Goal: Task Accomplishment & Management: Complete application form

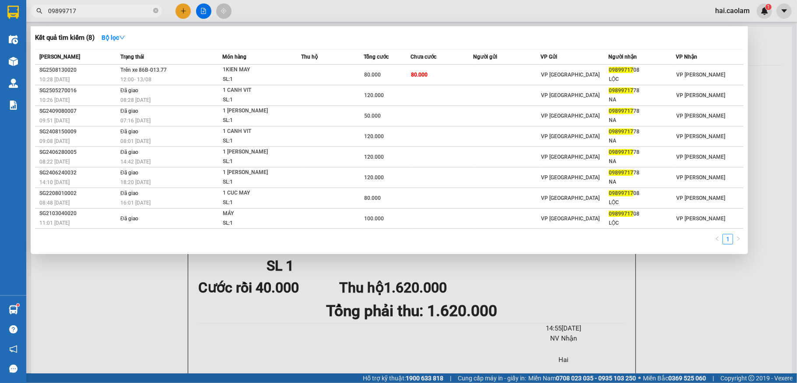
click at [457, 14] on div at bounding box center [398, 191] width 797 height 383
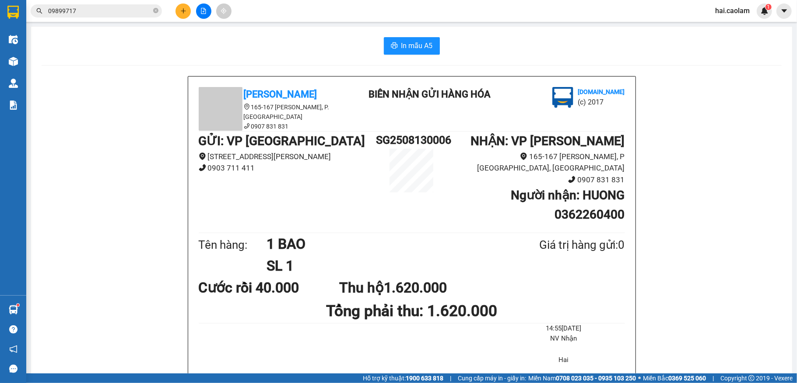
click at [108, 11] on input "09899717" at bounding box center [99, 11] width 103 height 10
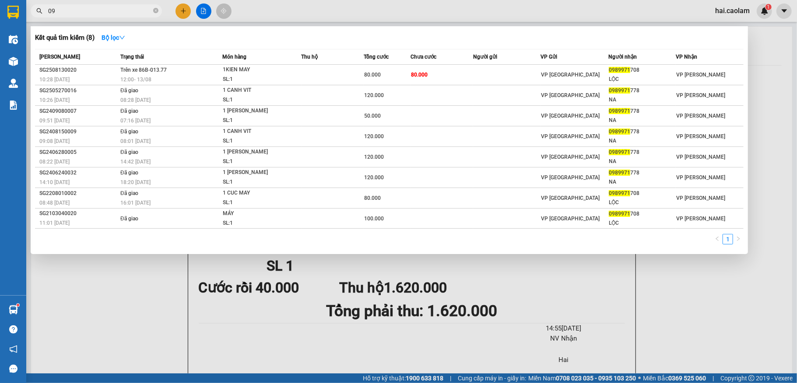
type input "0"
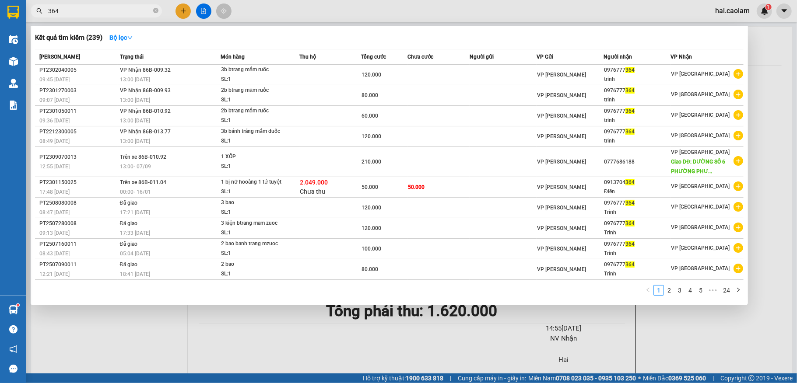
type input "364"
click at [549, 9] on div at bounding box center [398, 191] width 797 height 383
click at [130, 10] on input "364" at bounding box center [99, 11] width 103 height 10
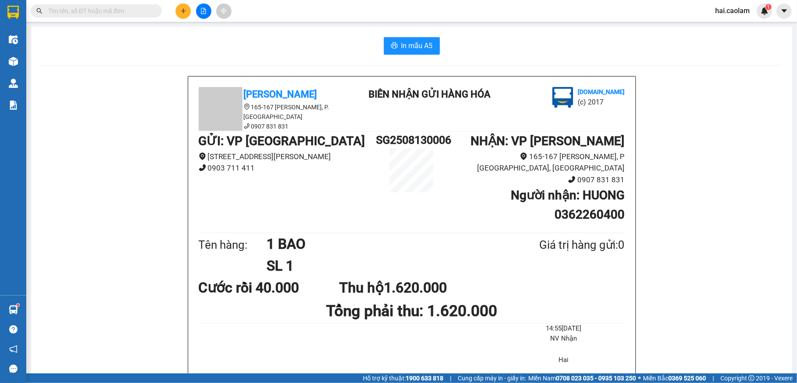
click at [177, 48] on div "In mẫu A5" at bounding box center [412, 46] width 740 height 18
drag, startPoint x: 186, startPoint y: 16, endPoint x: 195, endPoint y: 6, distance: 13.1
click at [192, 11] on div at bounding box center [204, 11] width 66 height 15
click at [179, 14] on button at bounding box center [183, 11] width 15 height 15
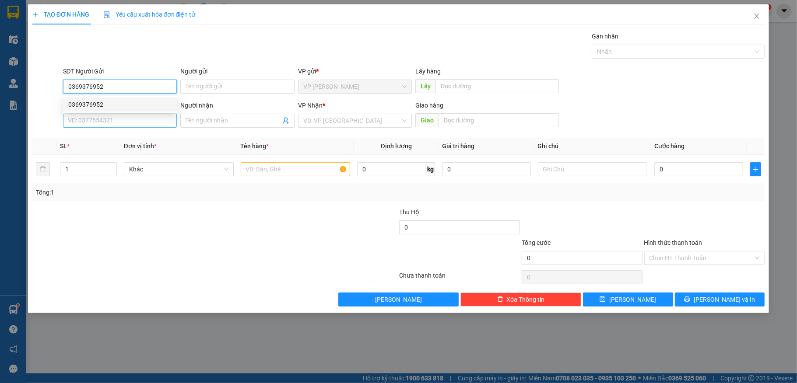
type input "0369376952"
click at [126, 125] on input "SĐT Người Nhận *" at bounding box center [120, 121] width 114 height 14
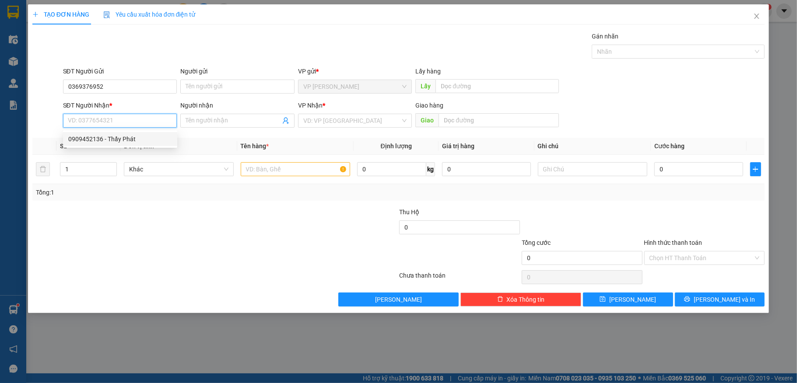
click at [88, 137] on div "0909452136 - Thầy Phát" at bounding box center [120, 139] width 104 height 10
type input "0909452136"
type input "Thầy Phát"
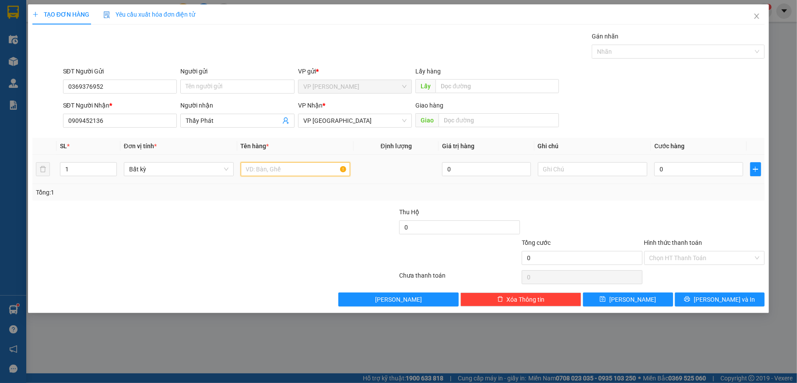
click at [282, 172] on input "text" at bounding box center [296, 169] width 110 height 14
type input "1 thung sôp"
click at [675, 176] on input "0" at bounding box center [698, 169] width 88 height 14
click at [753, 165] on button "button" at bounding box center [755, 169] width 11 height 14
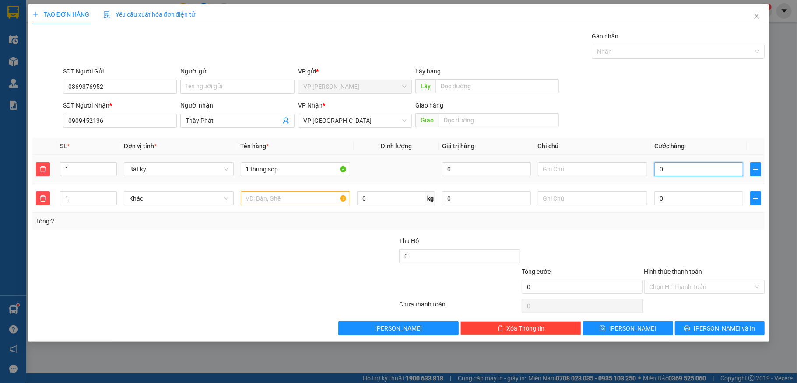
click at [675, 172] on input "0" at bounding box center [698, 169] width 88 height 14
type input "03"
type input "3"
type input "030"
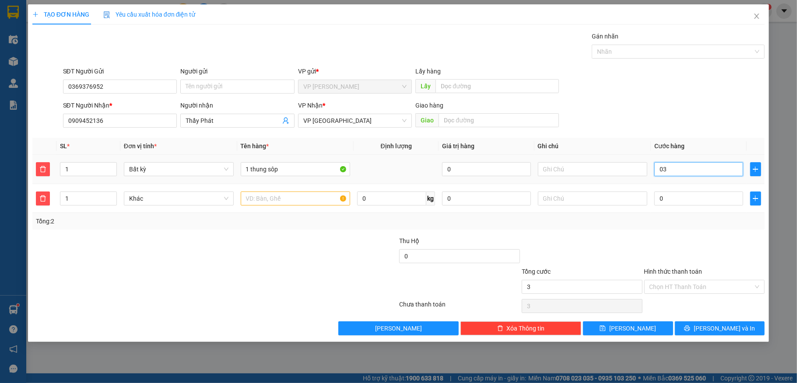
type input "30"
type input "0.300"
type input "300"
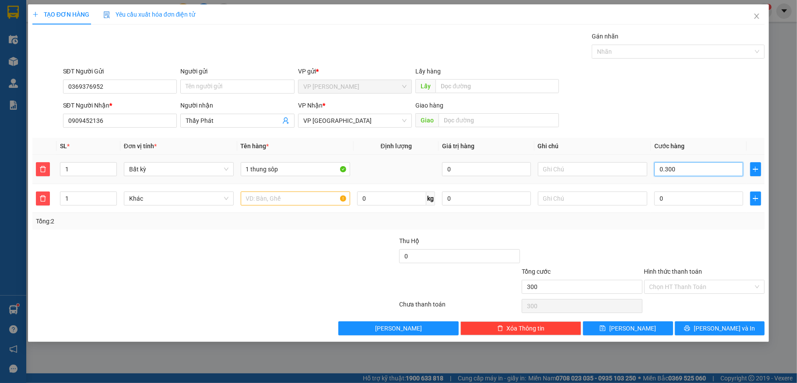
type input "03.000"
type input "3.000"
type input "0.300"
type input "300"
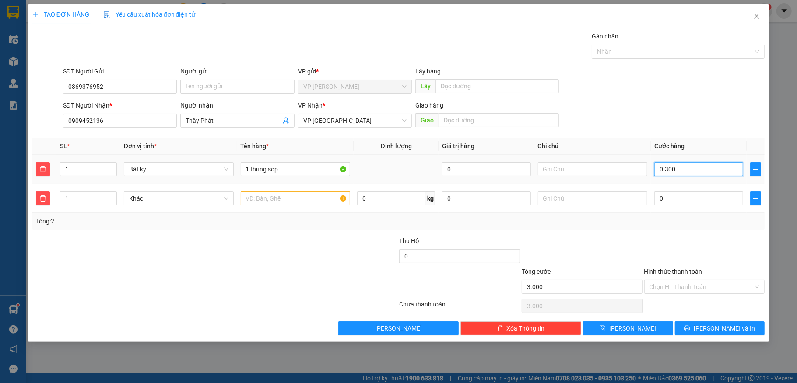
type input "300"
type input "030"
type input "30"
type input "03"
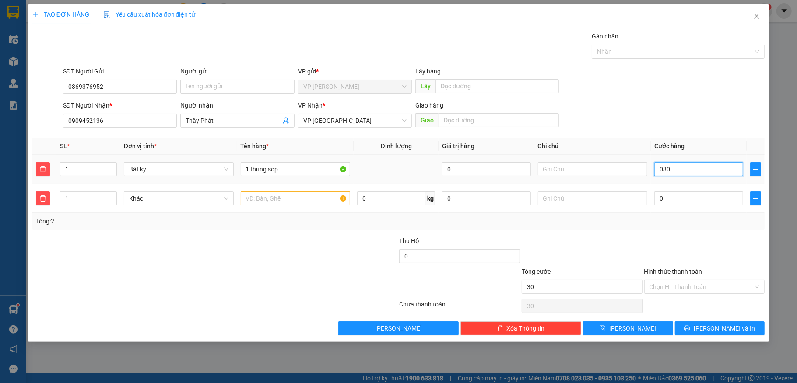
type input "3"
type input "0"
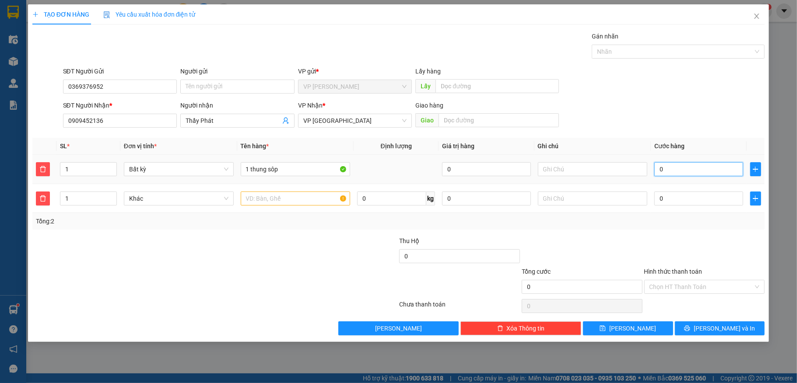
type input "03"
type input "3"
type input "030"
type input "30"
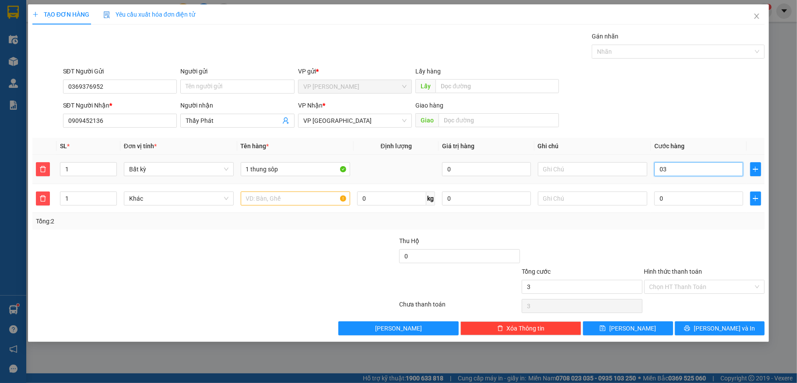
type input "30"
type input "0.300"
type input "300"
type input "03.000"
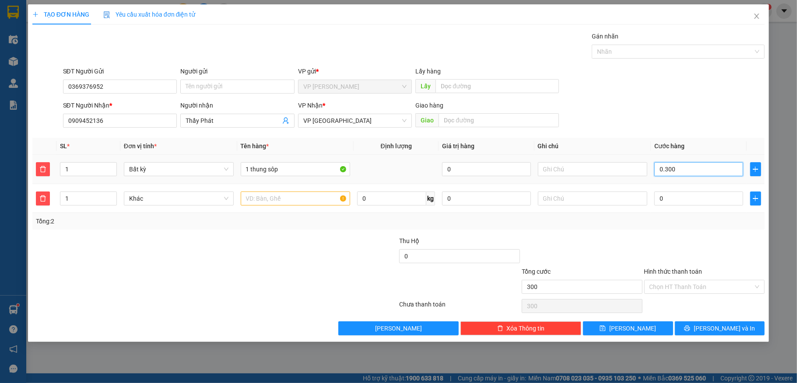
type input "3.000"
type input "030.000"
type input "30.000"
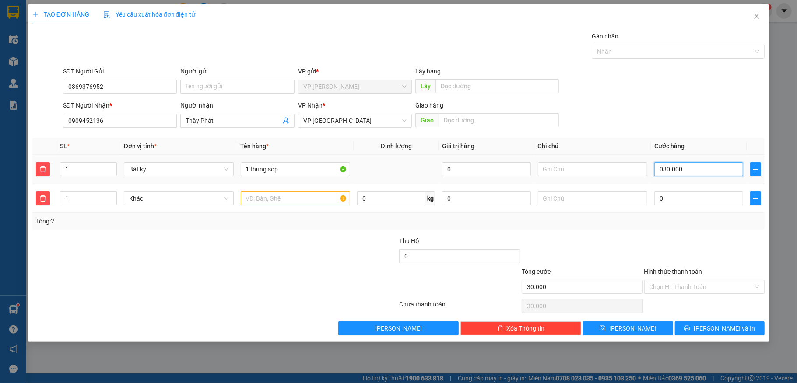
click at [661, 172] on input "030.000" at bounding box center [698, 169] width 88 height 14
click at [664, 172] on input "030.000" at bounding box center [698, 169] width 88 height 14
click at [685, 165] on input "30.000" at bounding box center [698, 169] width 88 height 14
type input "30.000"
click at [601, 249] on div at bounding box center [582, 251] width 123 height 31
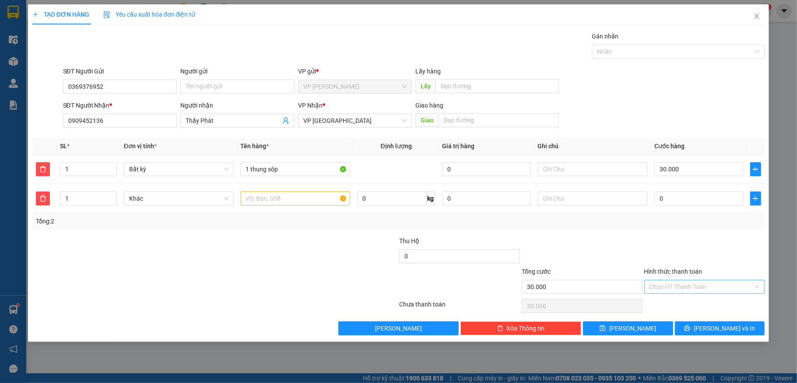
click at [720, 284] on input "Hình thức thanh toán" at bounding box center [702, 287] width 104 height 13
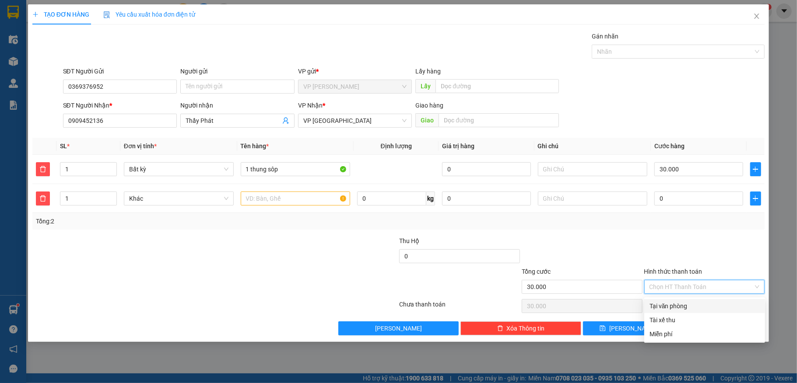
click at [680, 305] on div "Tại văn phòng" at bounding box center [705, 307] width 110 height 10
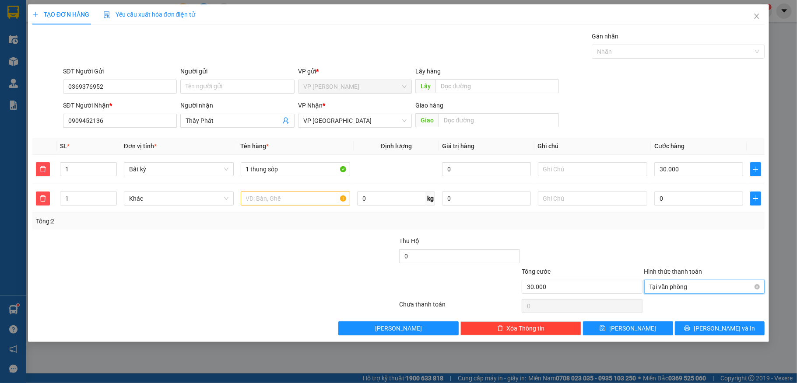
click at [725, 291] on span "Tại văn phòng" at bounding box center [705, 287] width 110 height 13
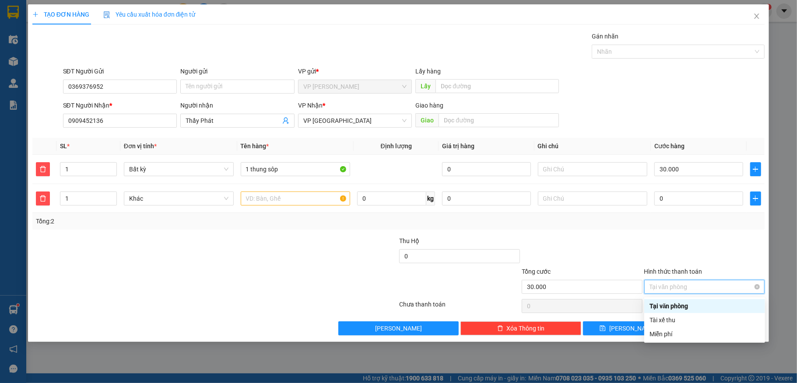
click at [754, 288] on span "Tại văn phòng" at bounding box center [705, 287] width 110 height 13
click at [704, 240] on div at bounding box center [705, 251] width 123 height 31
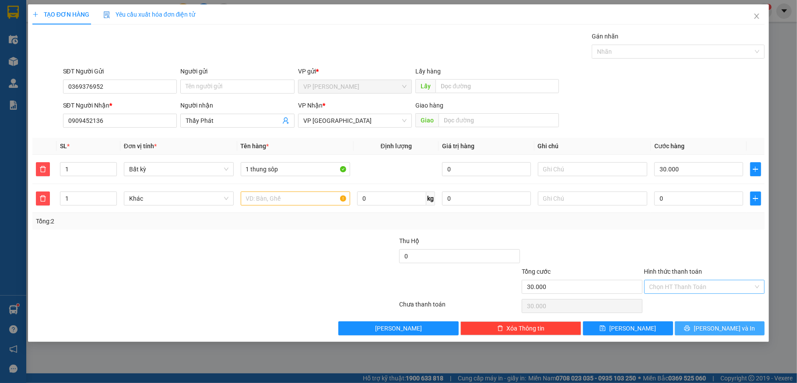
click at [694, 330] on button "[PERSON_NAME] và In" at bounding box center [720, 329] width 90 height 14
click at [693, 328] on button "[PERSON_NAME] và In" at bounding box center [720, 329] width 90 height 14
click at [695, 329] on button "[PERSON_NAME] và In" at bounding box center [720, 329] width 90 height 14
click at [676, 294] on input "Hình thức thanh toán" at bounding box center [702, 287] width 104 height 13
click at [680, 305] on div "Tại văn phòng" at bounding box center [705, 307] width 110 height 10
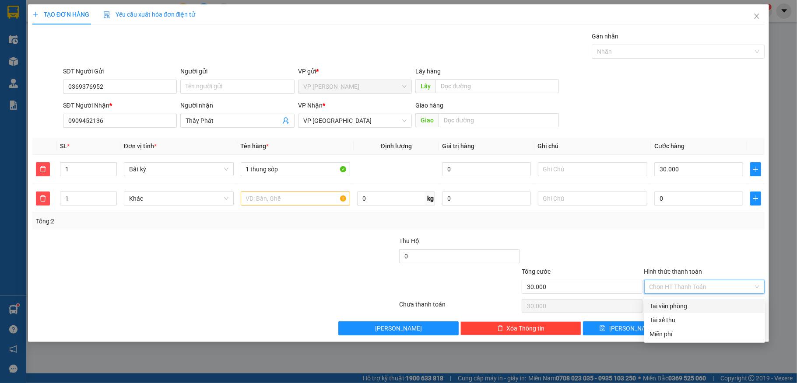
type input "0"
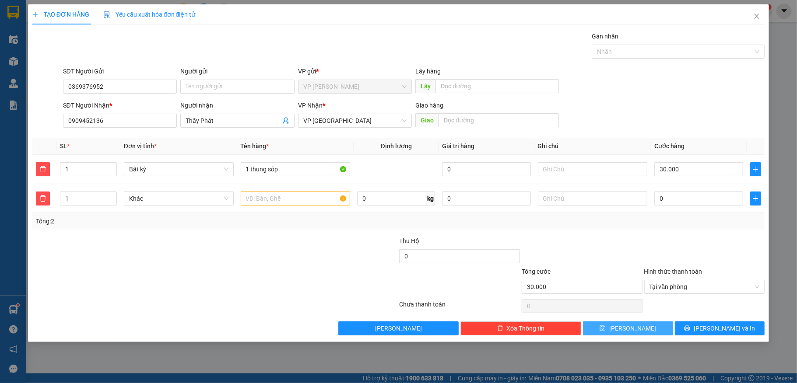
click at [615, 325] on button "[PERSON_NAME]" at bounding box center [628, 329] width 90 height 14
click at [688, 174] on input "30.000" at bounding box center [698, 169] width 88 height 14
type input "0"
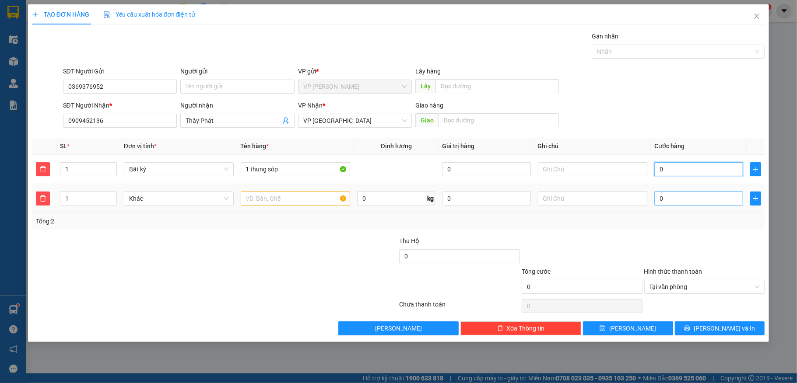
type input "0"
click at [687, 198] on input "0" at bounding box center [698, 199] width 88 height 14
type input "3"
type input "30"
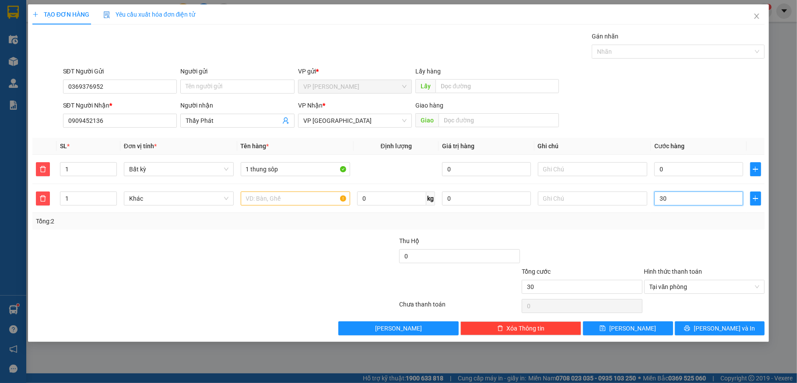
type input "30"
type input "30.000"
click at [679, 233] on div "Transit Pickup Surcharge Ids Transit Deliver Surcharge Ids Transit Deliver Surc…" at bounding box center [398, 184] width 733 height 304
click at [702, 329] on button "[PERSON_NAME] và In" at bounding box center [720, 329] width 90 height 14
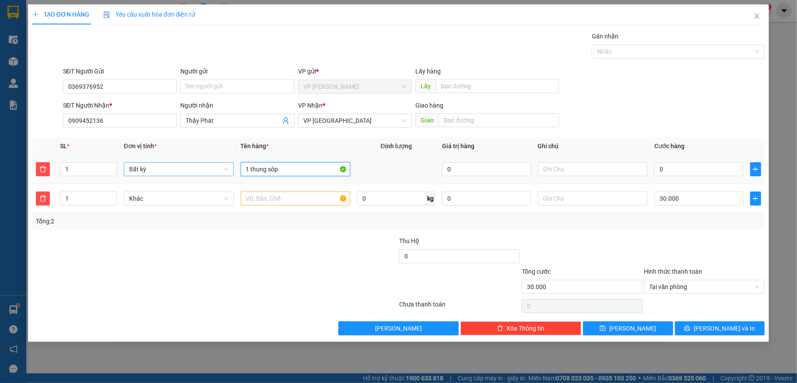
drag, startPoint x: 286, startPoint y: 167, endPoint x: 211, endPoint y: 169, distance: 75.3
click at [211, 169] on tr "1 Bất kỳ 1 thung sôp 0 0" at bounding box center [398, 169] width 733 height 29
click at [275, 204] on input "text" at bounding box center [296, 199] width 110 height 14
paste input "1 thung sôp"
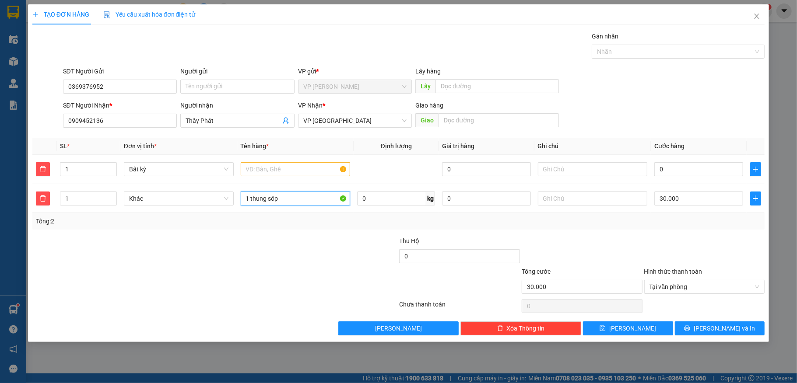
type input "1 thung sôp"
click at [331, 279] on div at bounding box center [337, 282] width 123 height 31
click at [721, 335] on button "[PERSON_NAME] và In" at bounding box center [720, 329] width 90 height 14
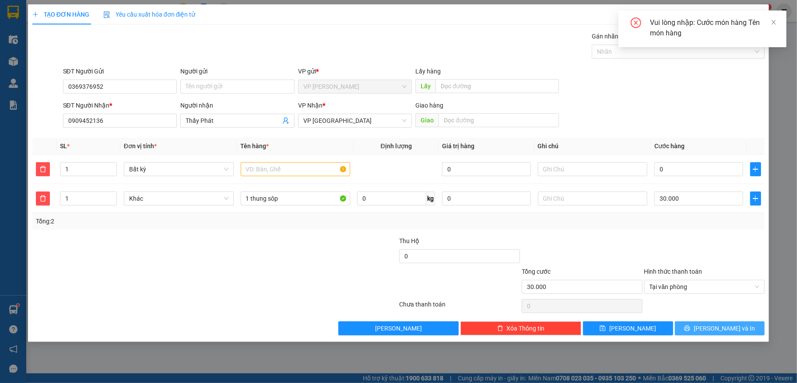
click at [720, 333] on span "[PERSON_NAME] và In" at bounding box center [724, 329] width 61 height 10
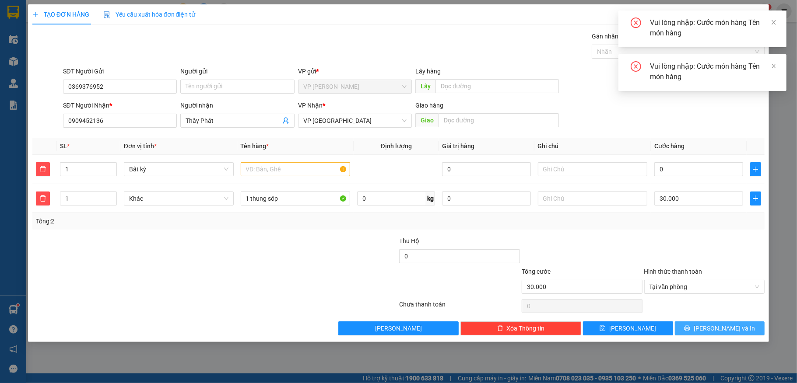
click at [720, 333] on span "[PERSON_NAME] và In" at bounding box center [724, 329] width 61 height 10
click at [719, 332] on span "[PERSON_NAME] và In" at bounding box center [724, 329] width 61 height 10
click at [718, 331] on span "[PERSON_NAME] và In" at bounding box center [724, 329] width 61 height 10
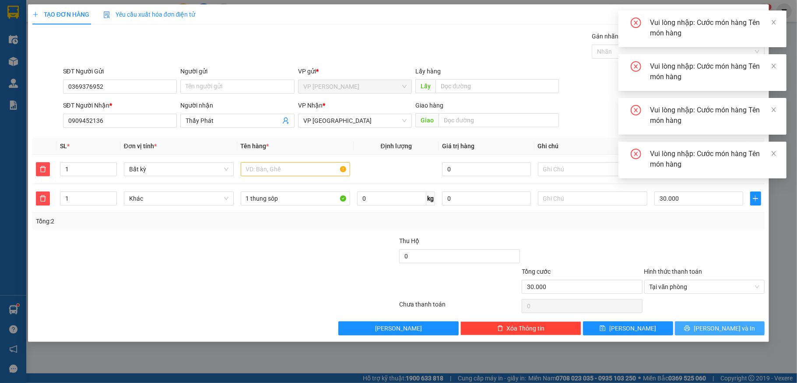
click at [718, 331] on span "[PERSON_NAME] và In" at bounding box center [724, 329] width 61 height 10
click at [717, 330] on span "[PERSON_NAME] và In" at bounding box center [724, 329] width 61 height 10
click at [716, 328] on span "[PERSON_NAME] và In" at bounding box center [724, 329] width 61 height 10
click at [195, 263] on div at bounding box center [154, 251] width 245 height 31
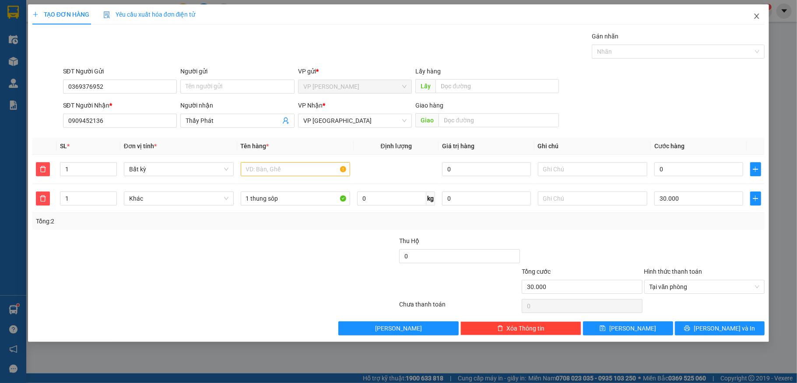
click at [754, 16] on icon "close" at bounding box center [756, 16] width 7 height 7
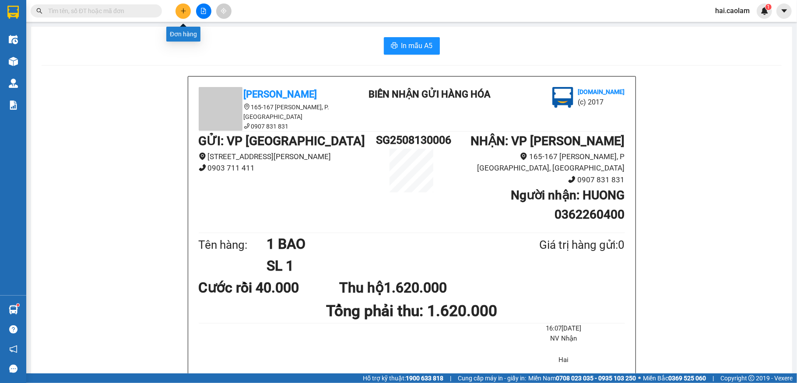
click at [186, 10] on button at bounding box center [183, 11] width 15 height 15
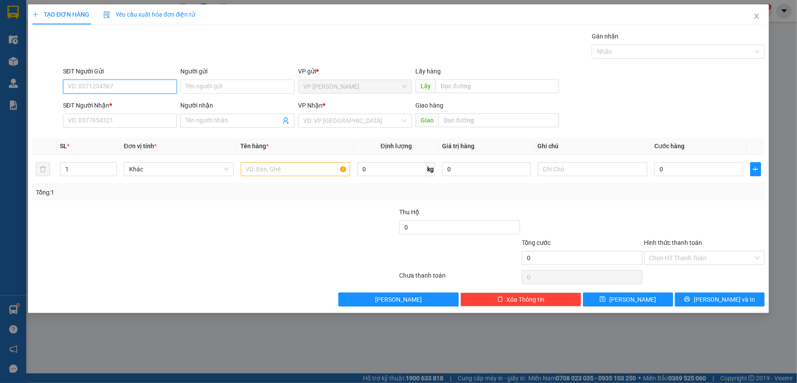
type input "3"
type input "0369376952"
click at [81, 106] on div "0369376952" at bounding box center [120, 105] width 104 height 10
type input "0909452136"
type input "Thầy Phát"
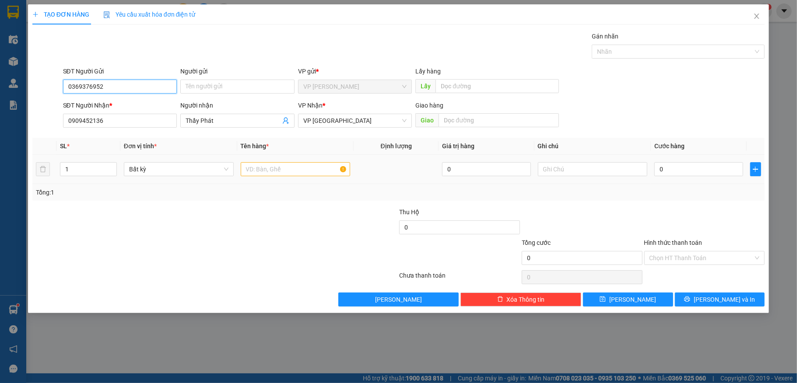
type input "0369376952"
click at [306, 170] on input "text" at bounding box center [296, 169] width 110 height 14
type input "1thung"
click at [680, 174] on input "0" at bounding box center [698, 169] width 88 height 14
type input "3"
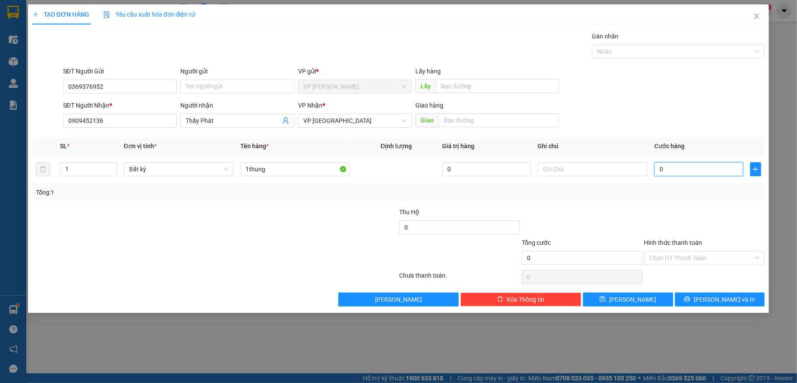
type input "3"
type input "30"
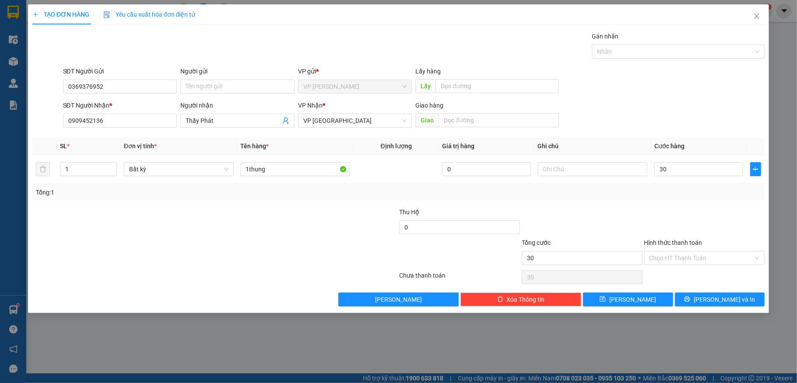
type input "30.000"
click at [651, 198] on div "Tổng: 1" at bounding box center [398, 192] width 733 height 17
click at [720, 301] on span "[PERSON_NAME] và In" at bounding box center [724, 300] width 61 height 10
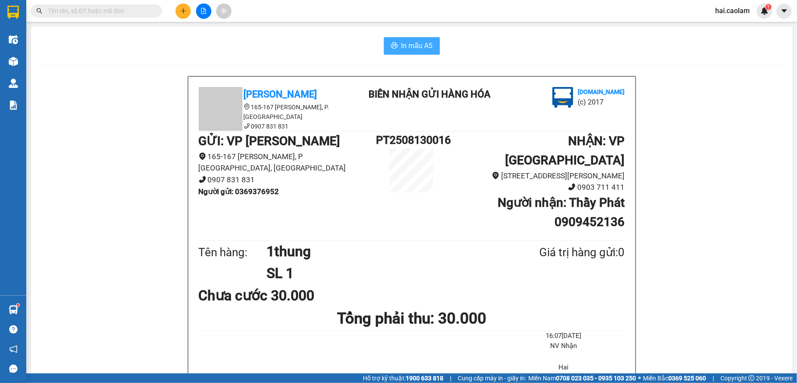
click at [417, 46] on span "In mẫu A5" at bounding box center [417, 45] width 32 height 11
drag, startPoint x: 501, startPoint y: 49, endPoint x: 130, endPoint y: 57, distance: 371.7
click at [499, 50] on div "In mẫu A5" at bounding box center [412, 46] width 740 height 18
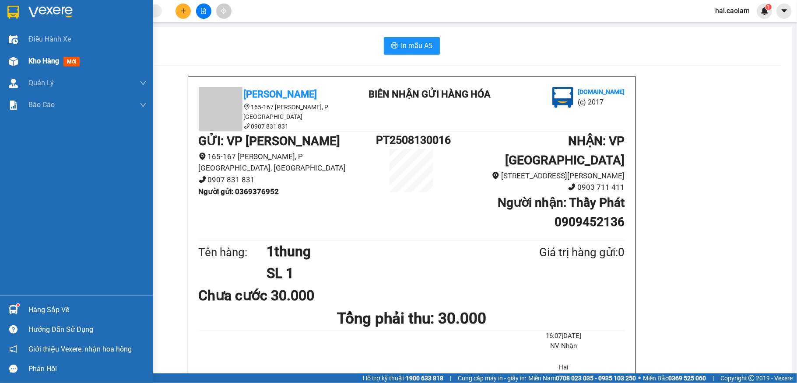
click at [14, 67] on div at bounding box center [13, 61] width 15 height 15
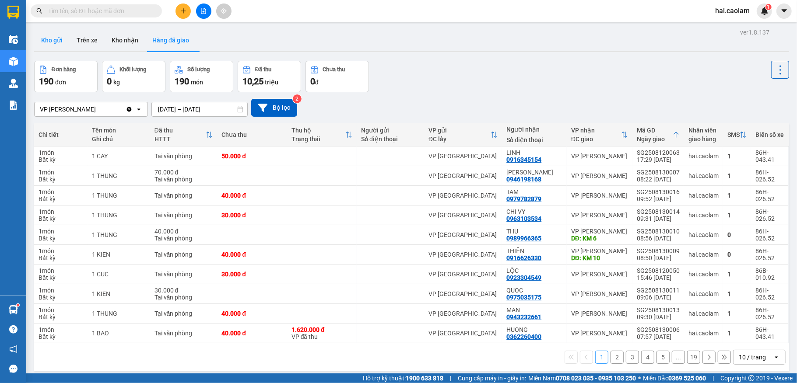
click at [44, 44] on button "Kho gửi" at bounding box center [51, 40] width 35 height 21
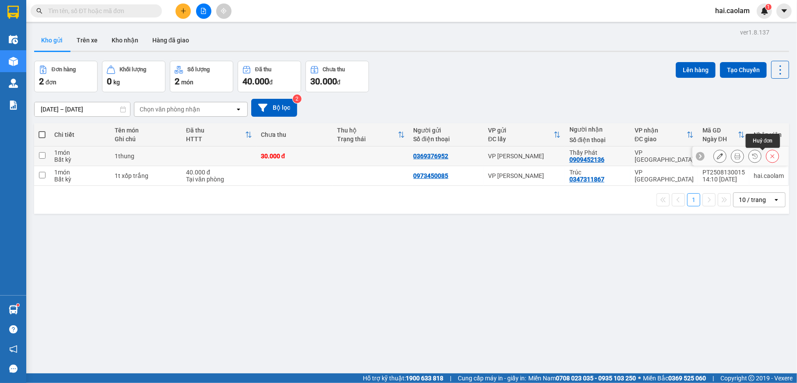
click at [771, 157] on icon at bounding box center [773, 157] width 4 height 4
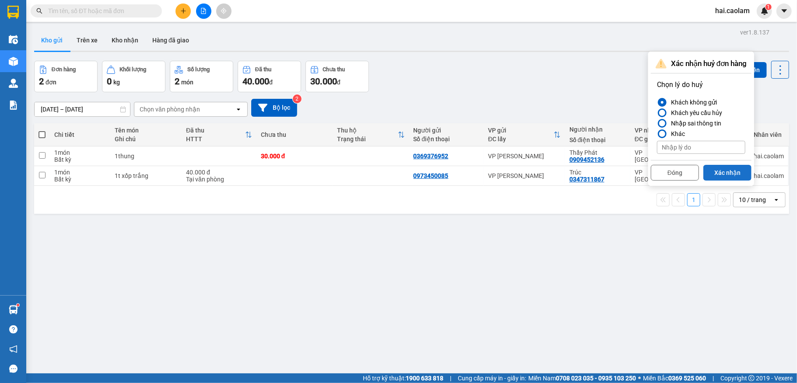
click at [733, 176] on button "Xác nhận" at bounding box center [727, 173] width 48 height 16
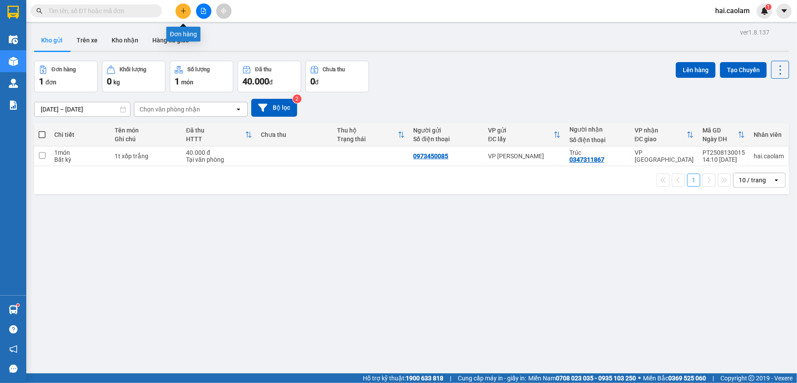
click at [184, 11] on icon "plus" at bounding box center [183, 11] width 5 height 0
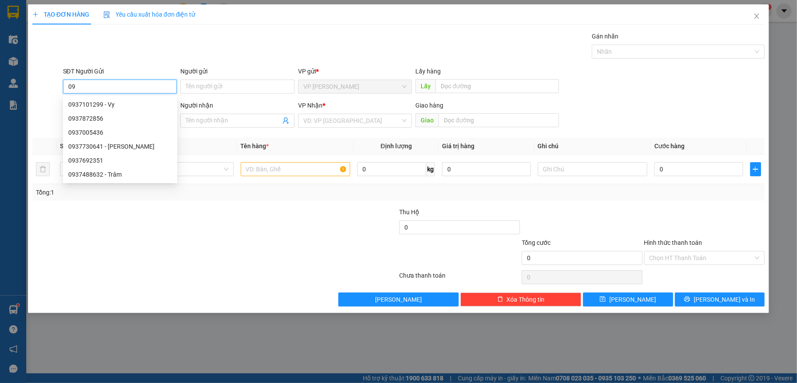
type input "0"
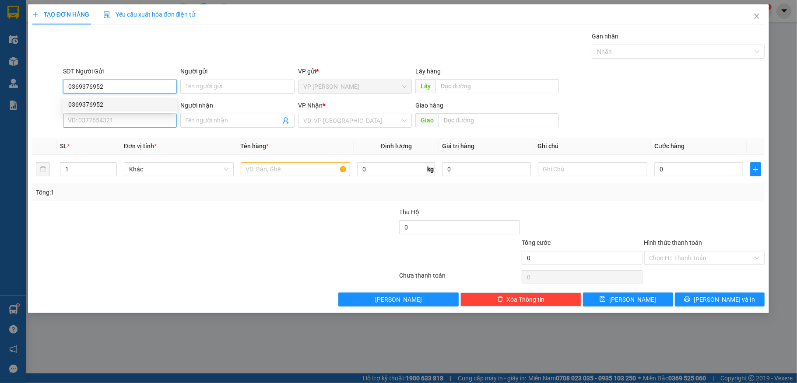
type input "0369376952"
click at [100, 123] on input "SĐT Người Nhận *" at bounding box center [120, 121] width 114 height 14
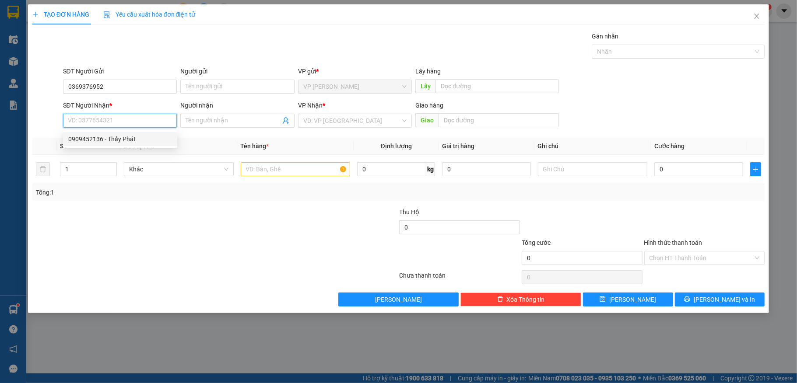
click at [102, 136] on div "0909452136 - Thầy Phát" at bounding box center [120, 139] width 104 height 10
type input "0909452136"
type input "Thầy Phát"
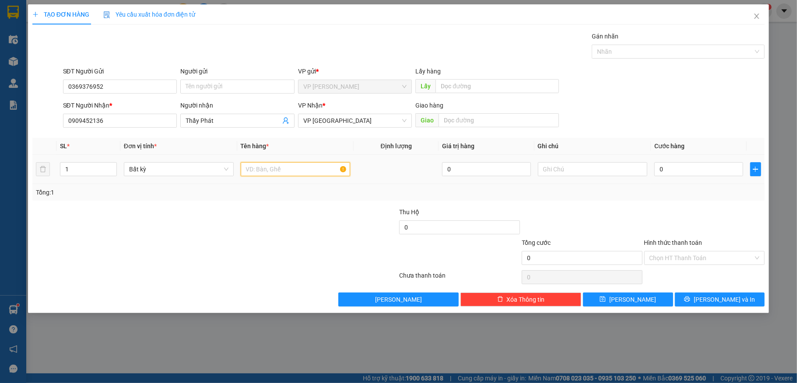
click at [342, 172] on input "text" at bounding box center [296, 169] width 110 height 14
click at [341, 172] on input "text" at bounding box center [296, 169] width 110 height 14
type input "1 thung"
click at [703, 172] on input "0" at bounding box center [698, 169] width 88 height 14
type input "3"
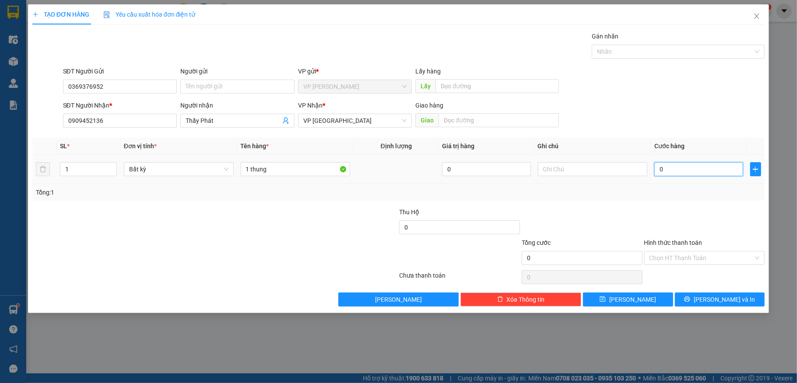
type input "3"
type input "30"
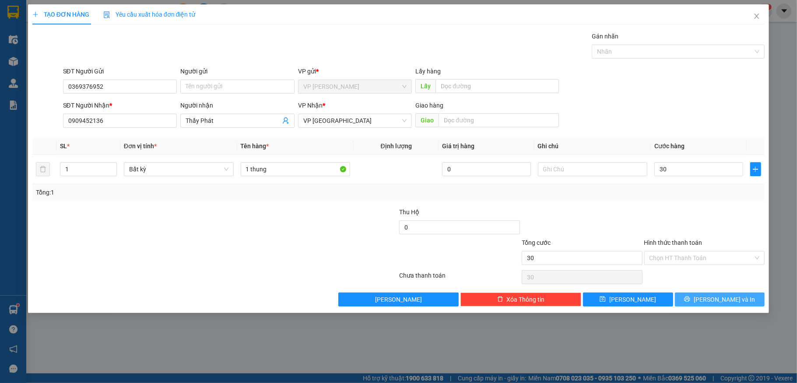
type input "30.000"
click at [726, 301] on span "[PERSON_NAME] và In" at bounding box center [724, 300] width 61 height 10
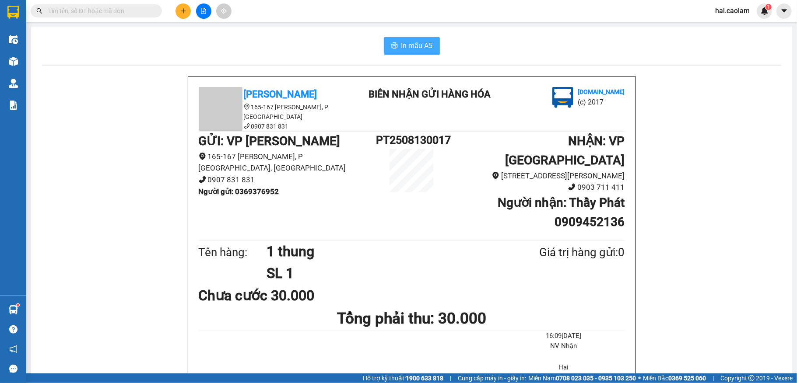
click at [396, 45] on button "In mẫu A5" at bounding box center [412, 46] width 56 height 18
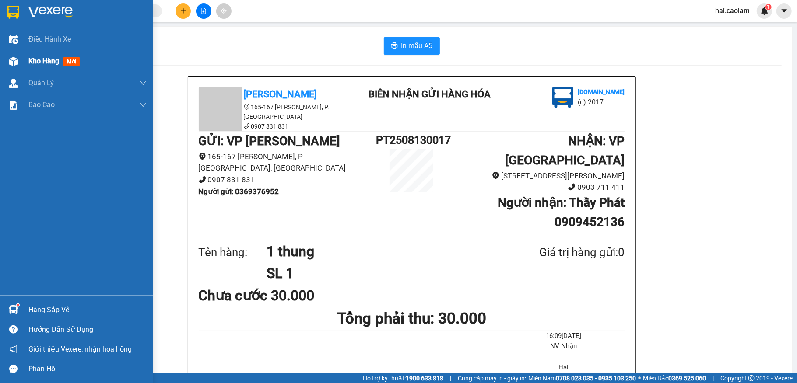
click at [46, 57] on span "Kho hàng" at bounding box center [43, 61] width 31 height 8
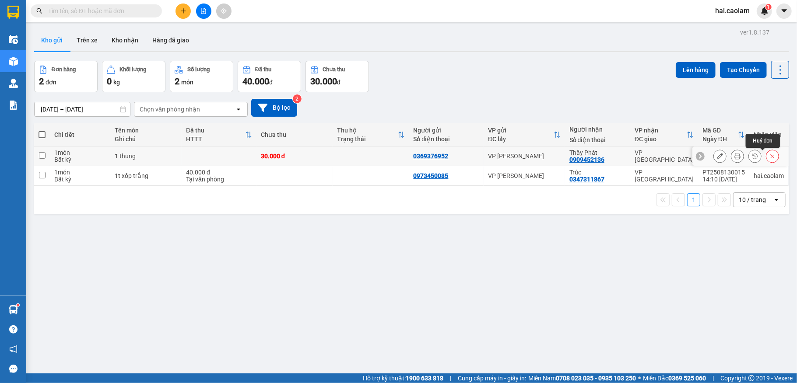
click at [770, 158] on icon at bounding box center [773, 156] width 6 height 6
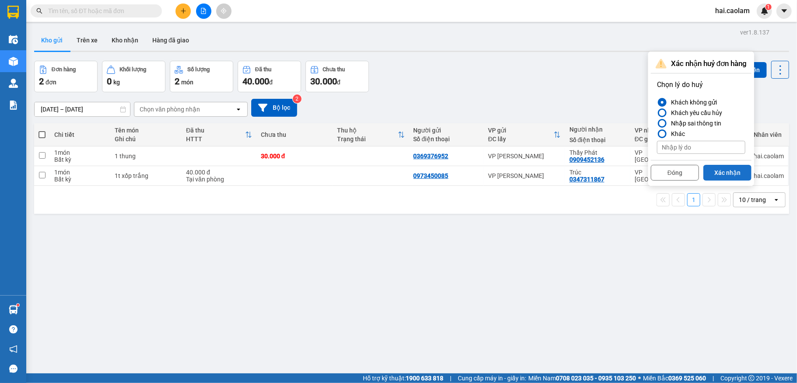
click at [745, 171] on button "Xác nhận" at bounding box center [727, 173] width 48 height 16
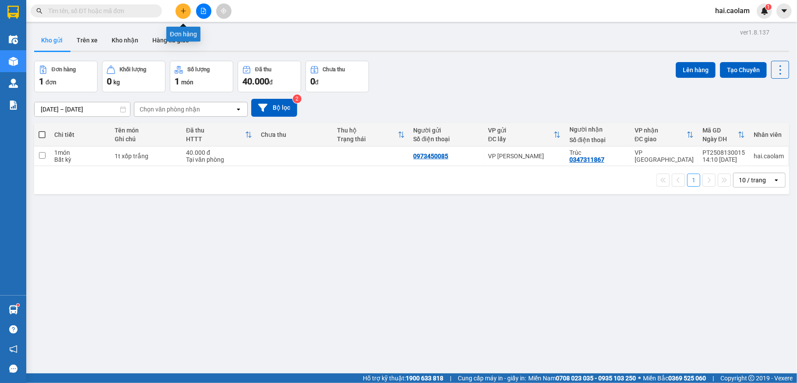
click at [186, 13] on button at bounding box center [183, 11] width 15 height 15
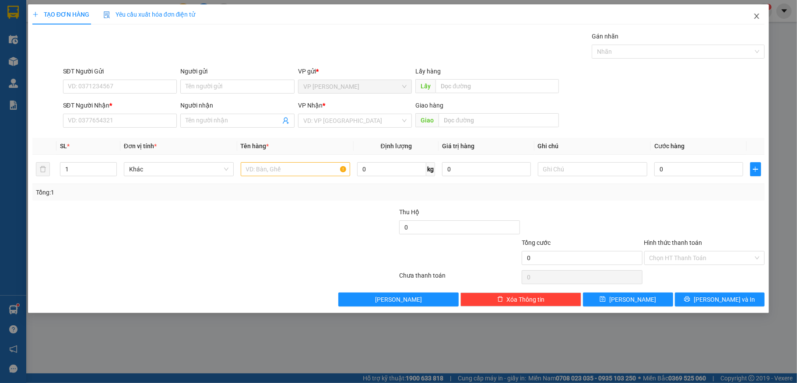
click at [757, 18] on icon "close" at bounding box center [756, 16] width 7 height 7
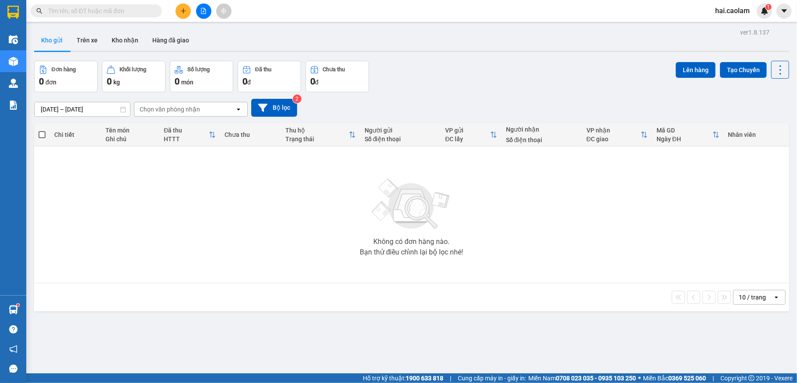
click at [141, 14] on input "text" at bounding box center [99, 11] width 103 height 10
click at [109, 11] on input "text" at bounding box center [99, 11] width 103 height 10
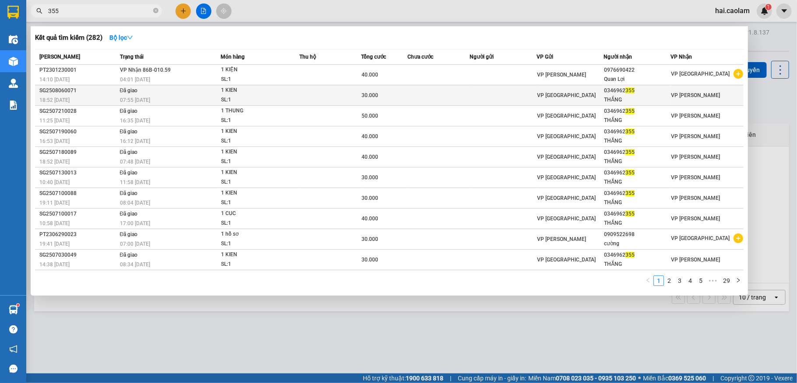
type input "355"
click at [121, 93] on span "Đã giao" at bounding box center [129, 91] width 18 height 6
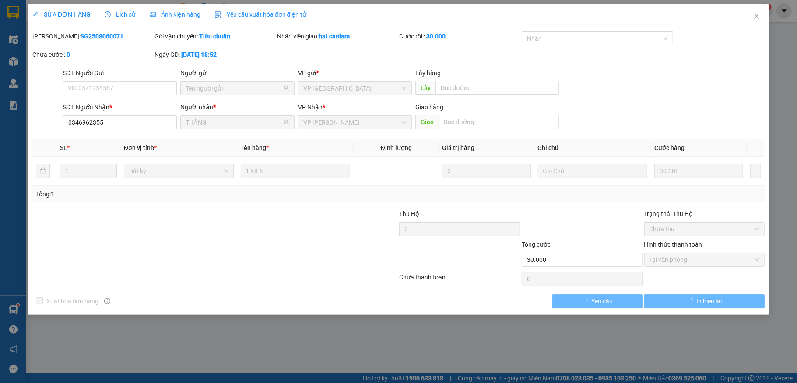
type input "0346962355"
type input "THẮNG"
type input "30.000"
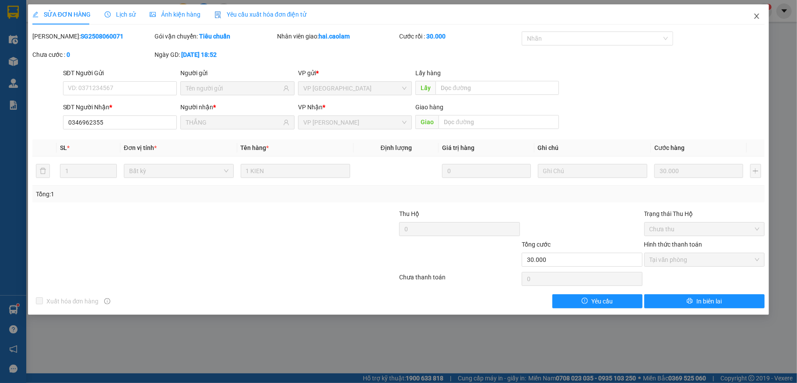
click at [752, 16] on span "Close" at bounding box center [757, 16] width 25 height 25
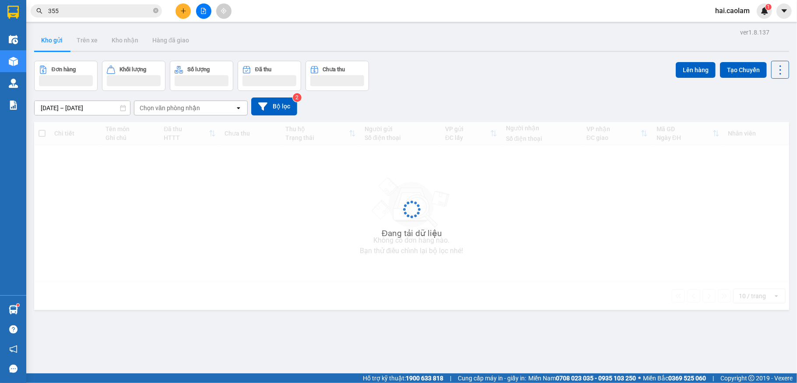
click at [754, 17] on div "hai.caolam 1" at bounding box center [740, 11] width 64 height 15
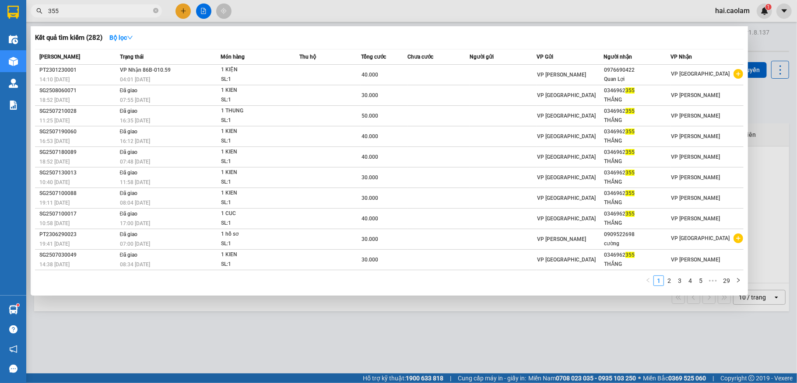
click at [103, 9] on input "355" at bounding box center [99, 11] width 103 height 10
type input "3"
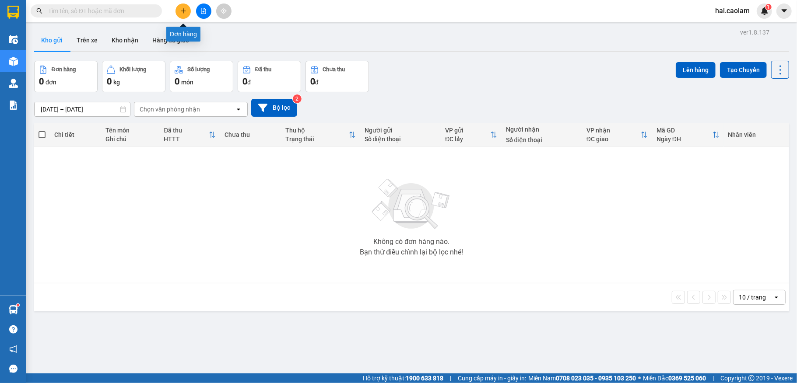
click at [185, 16] on button at bounding box center [183, 11] width 15 height 15
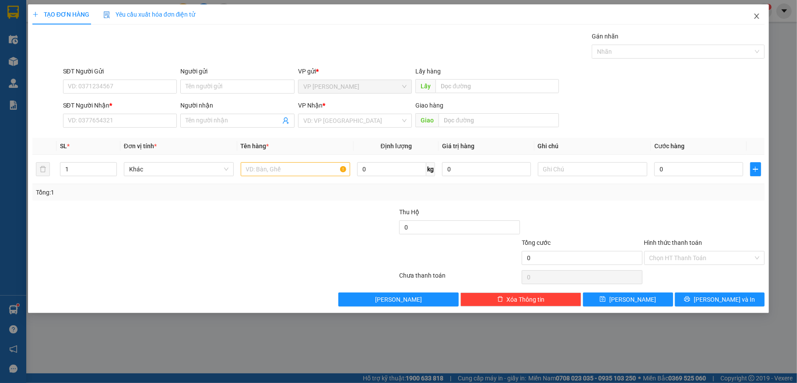
click at [753, 18] on icon "close" at bounding box center [756, 16] width 7 height 7
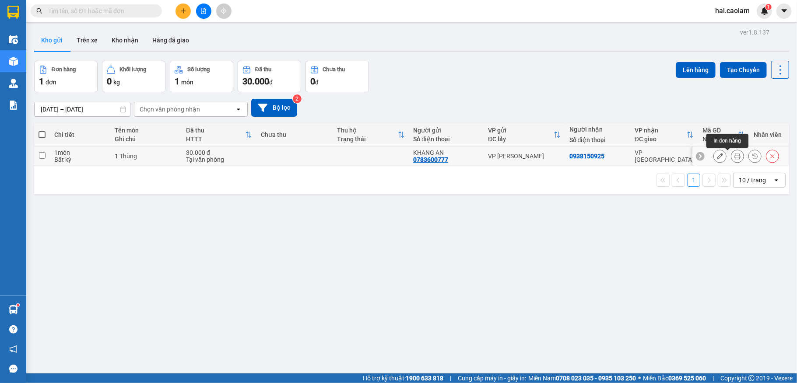
click at [731, 153] on button at bounding box center [737, 156] width 12 height 15
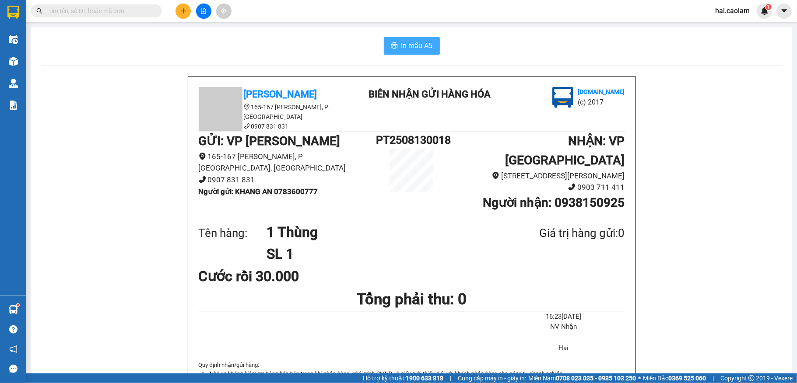
drag, startPoint x: 401, startPoint y: 45, endPoint x: 394, endPoint y: 46, distance: 6.6
click at [401, 44] on span "In mẫu A5" at bounding box center [417, 45] width 32 height 11
click at [104, 14] on input "text" at bounding box center [99, 11] width 103 height 10
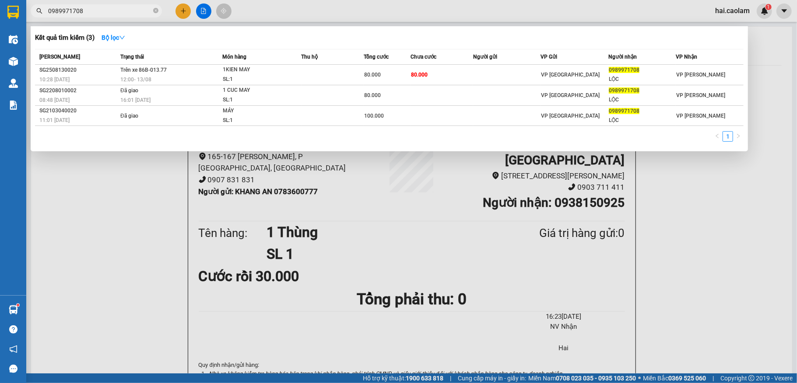
type input "0989971708"
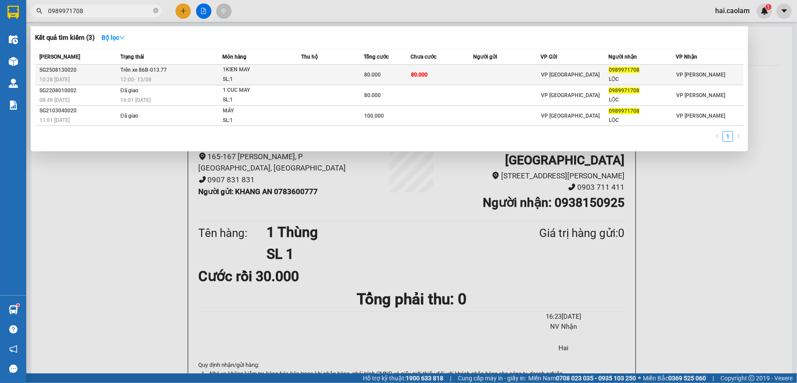
click at [286, 71] on div "1KIEN MAY" at bounding box center [256, 70] width 66 height 10
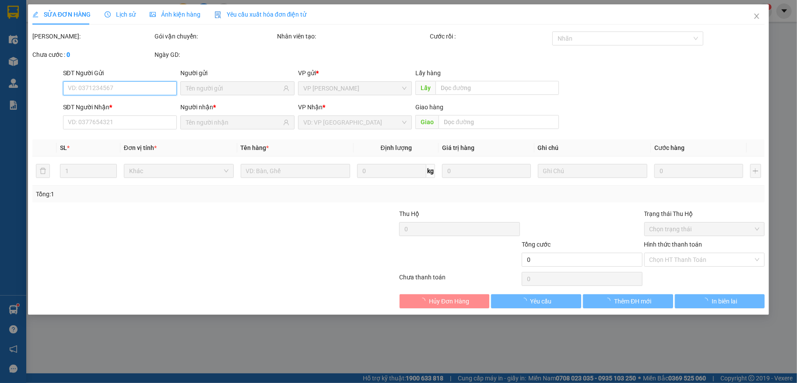
type input "0989971708"
type input "LỘC"
type input "80.000"
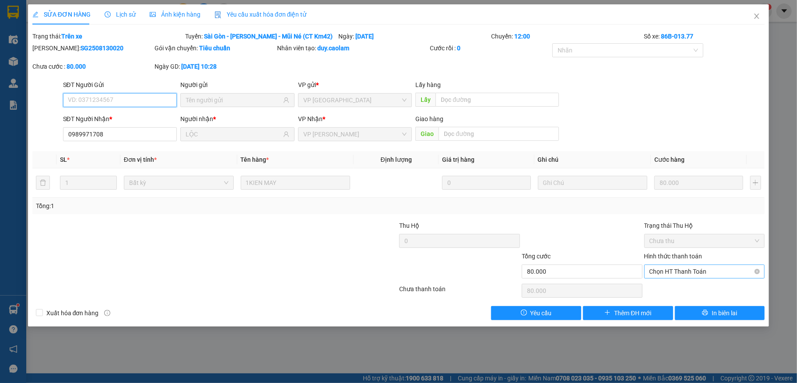
click at [707, 272] on span "Chọn HT Thanh Toán" at bounding box center [705, 271] width 110 height 13
click at [686, 289] on div "Tại văn phòng" at bounding box center [705, 290] width 110 height 10
type input "0"
click at [696, 271] on span "Tại văn phòng" at bounding box center [705, 271] width 110 height 13
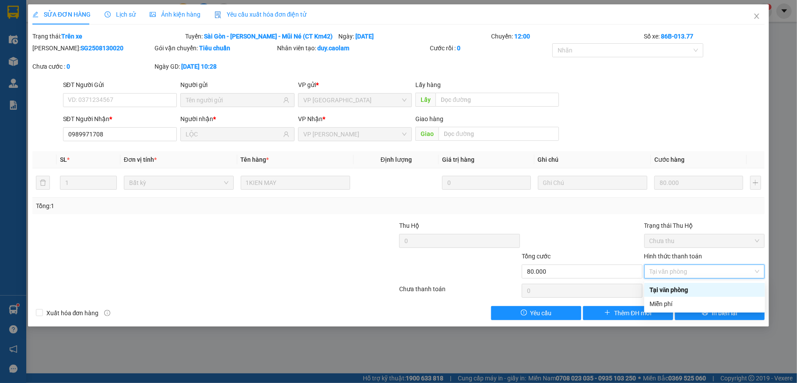
click at [671, 290] on div "Tại văn phòng" at bounding box center [705, 290] width 110 height 10
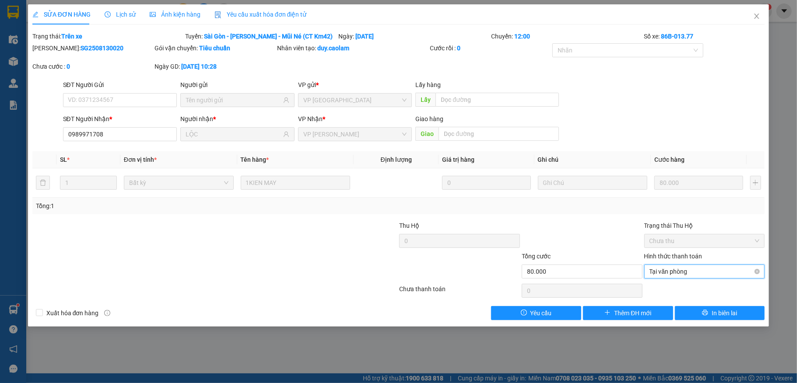
click at [704, 274] on span "Tại văn phòng" at bounding box center [705, 271] width 110 height 13
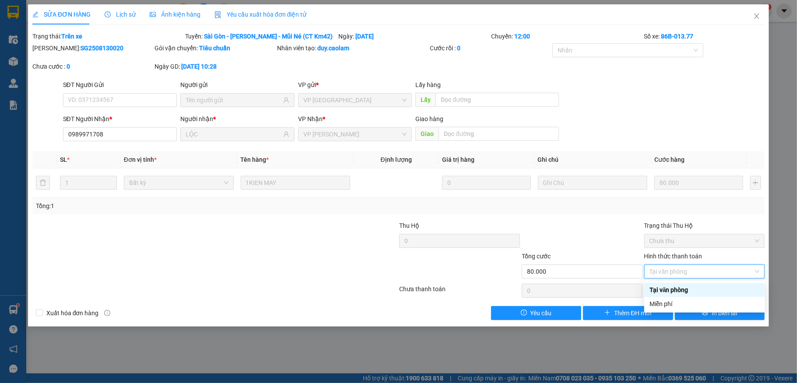
click at [663, 295] on div "Tại văn phòng" at bounding box center [705, 290] width 110 height 10
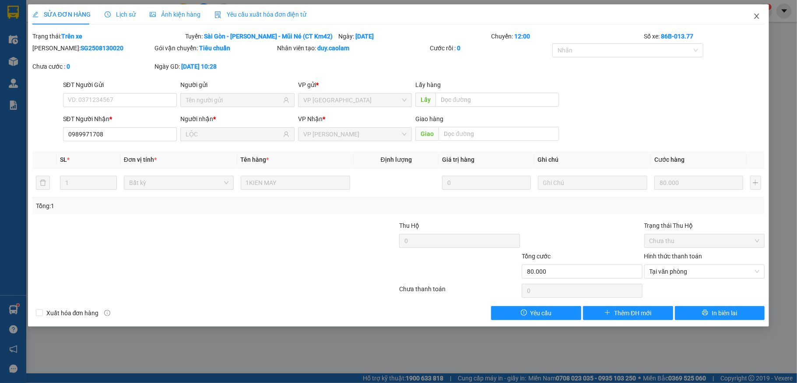
click at [756, 16] on icon "close" at bounding box center [756, 16] width 7 height 7
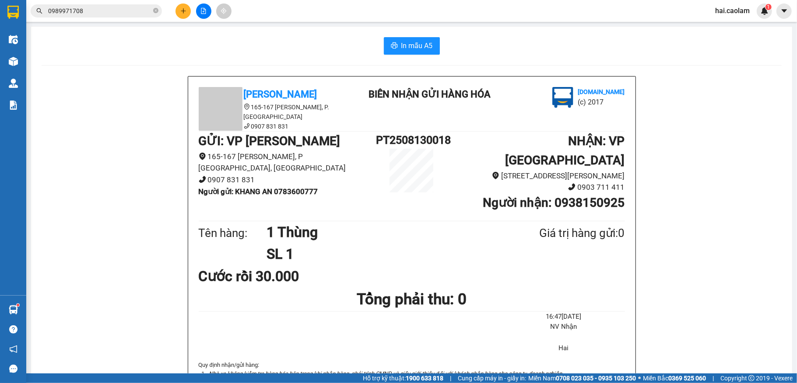
click at [97, 12] on input "0989971708" at bounding box center [99, 11] width 103 height 10
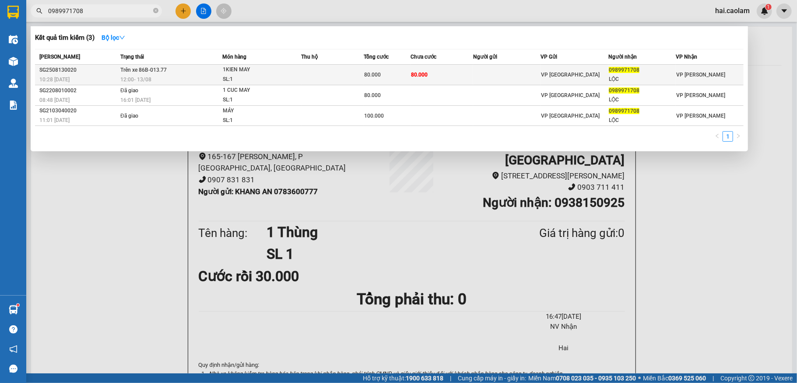
click at [587, 77] on div "VP [GEOGRAPHIC_DATA]" at bounding box center [574, 75] width 67 height 10
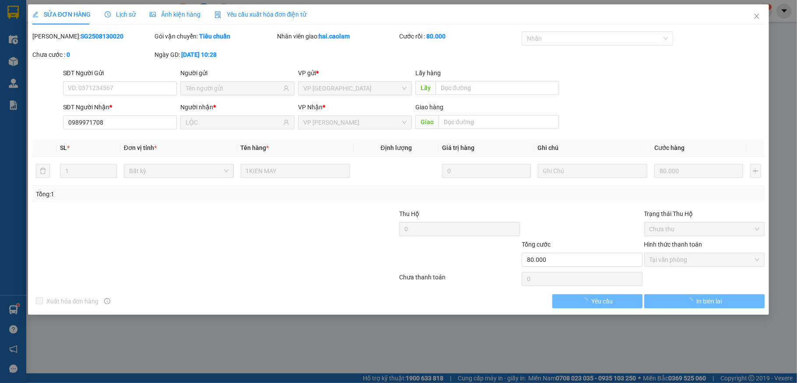
type input "0989971708"
type input "LỘC"
type input "80.000"
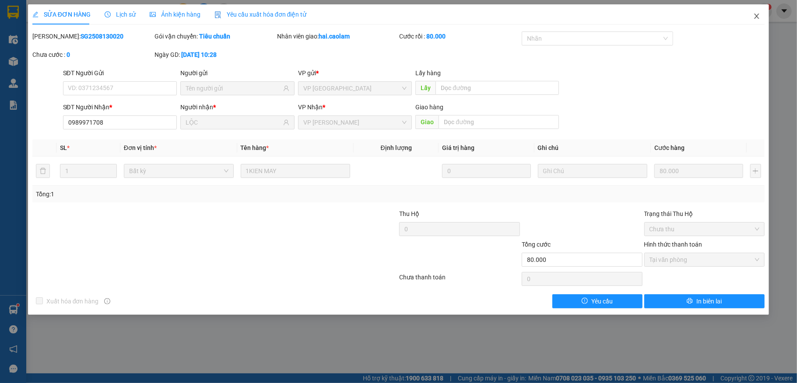
click at [756, 17] on icon "close" at bounding box center [756, 16] width 7 height 7
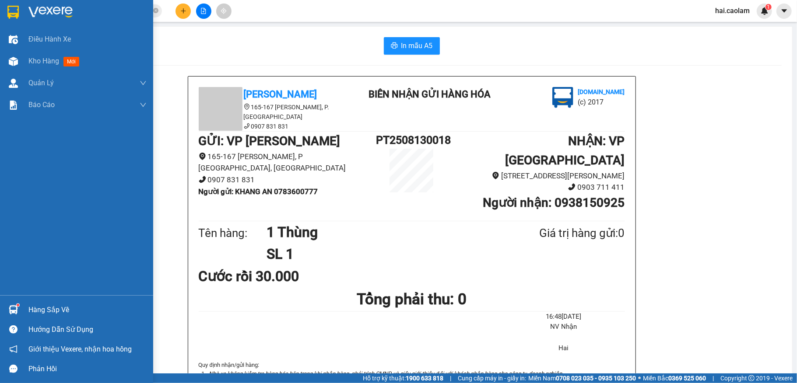
click at [14, 307] on img at bounding box center [13, 310] width 9 height 9
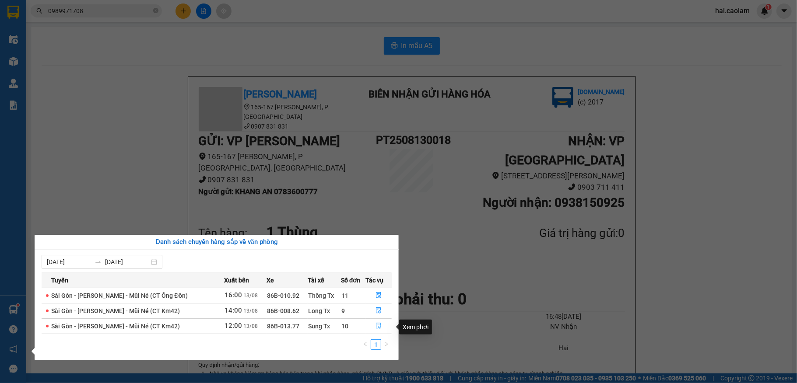
click at [377, 328] on icon "file-done" at bounding box center [379, 326] width 6 height 6
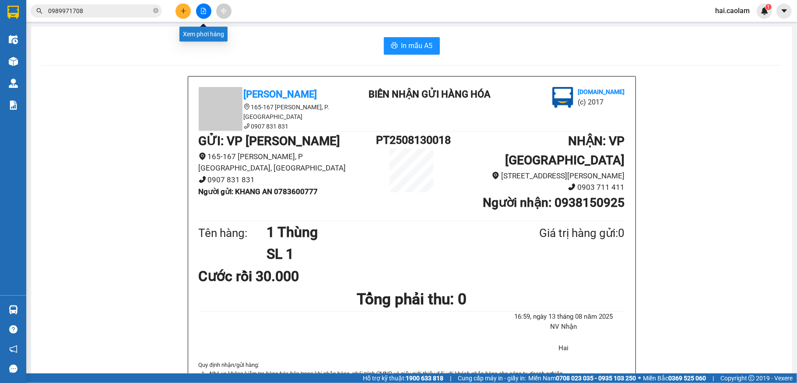
click at [200, 11] on icon "file-add" at bounding box center [203, 11] width 6 height 6
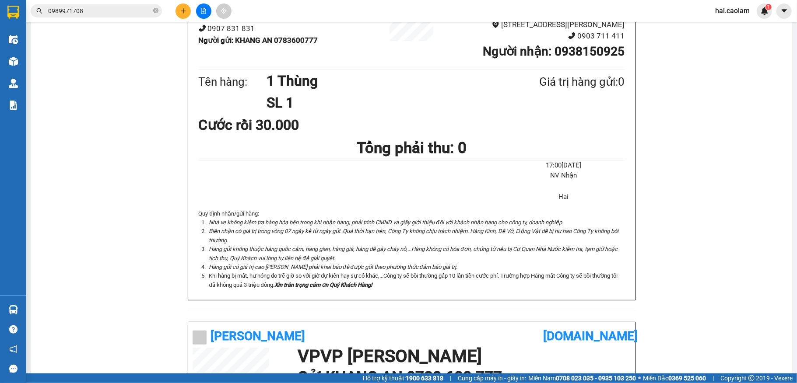
scroll to position [401, 0]
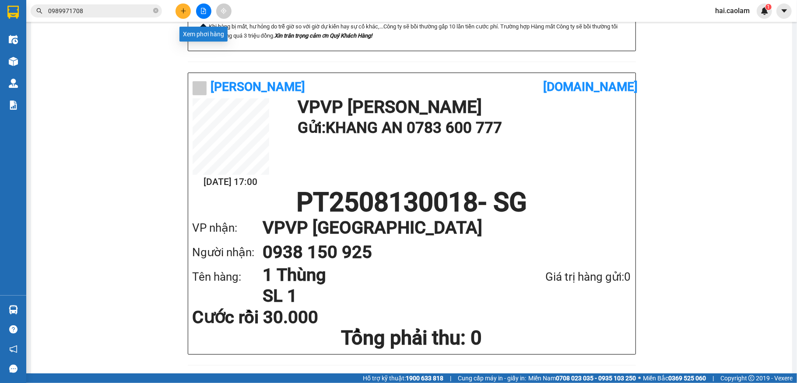
click at [205, 11] on icon "file-add" at bounding box center [203, 11] width 6 height 6
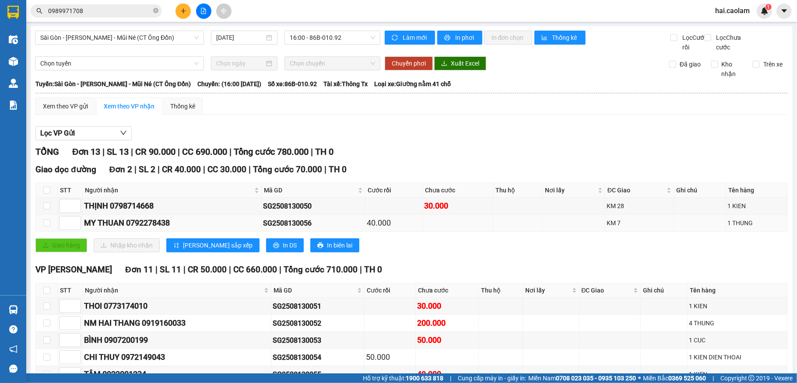
scroll to position [174, 0]
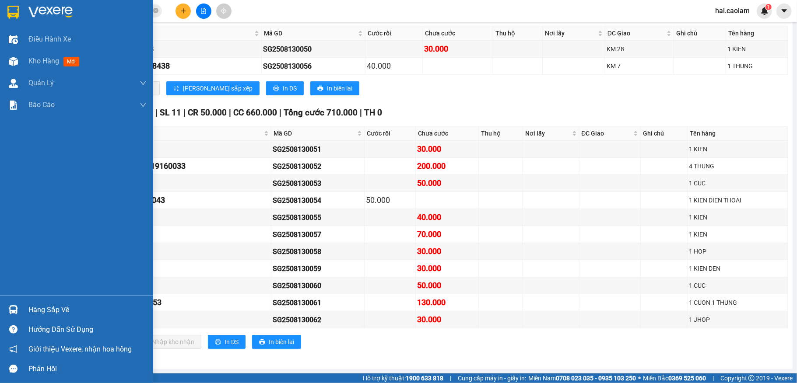
click at [18, 309] on div at bounding box center [13, 309] width 15 height 15
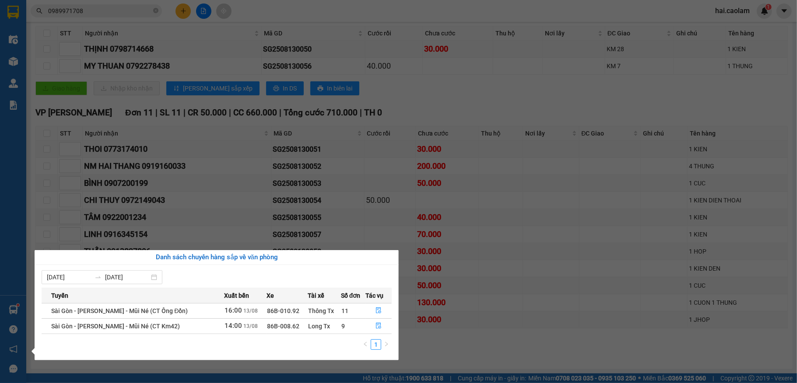
click at [207, 176] on section "Kết quả tìm kiếm ( 3 ) Bộ lọc Mã ĐH Trạng thái Món hàng Thu hộ Tổng cước Chưa c…" at bounding box center [398, 191] width 797 height 383
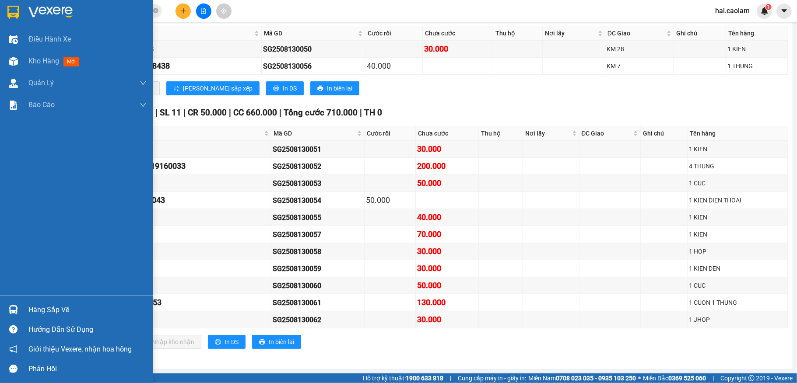
click at [55, 307] on div "Hàng sắp về" at bounding box center [87, 310] width 118 height 13
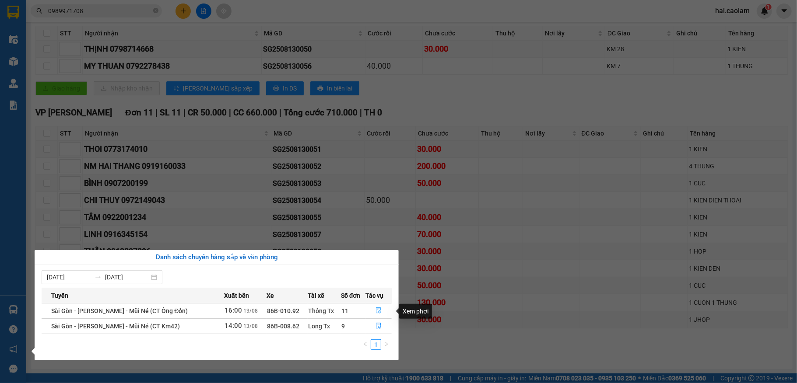
click at [379, 311] on icon "file-done" at bounding box center [379, 311] width 6 height 6
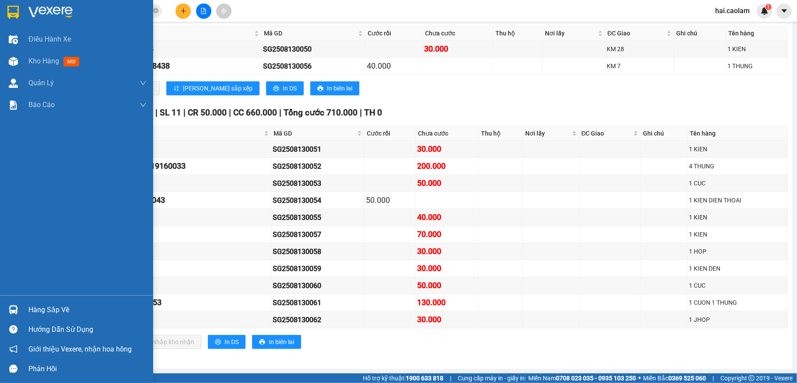
click at [25, 308] on div "Hàng sắp về" at bounding box center [76, 310] width 153 height 20
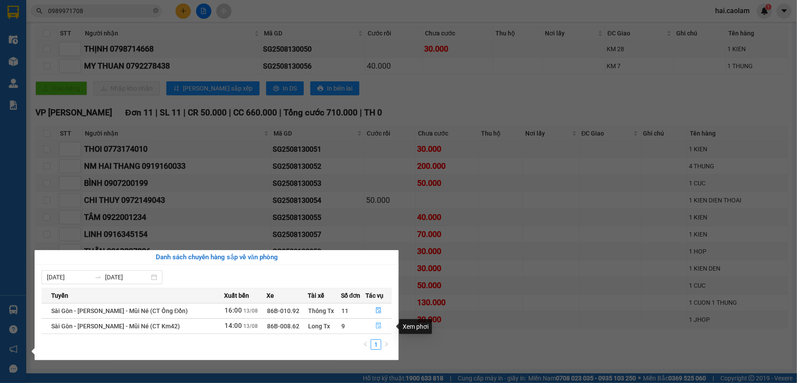
click at [379, 327] on icon "file-done" at bounding box center [379, 326] width 6 height 6
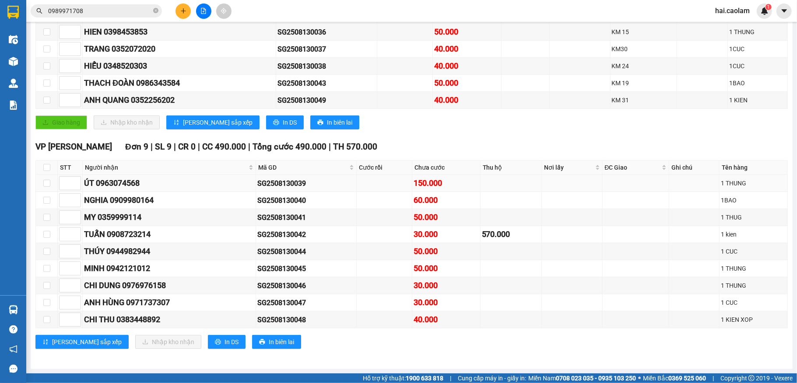
scroll to position [191, 0]
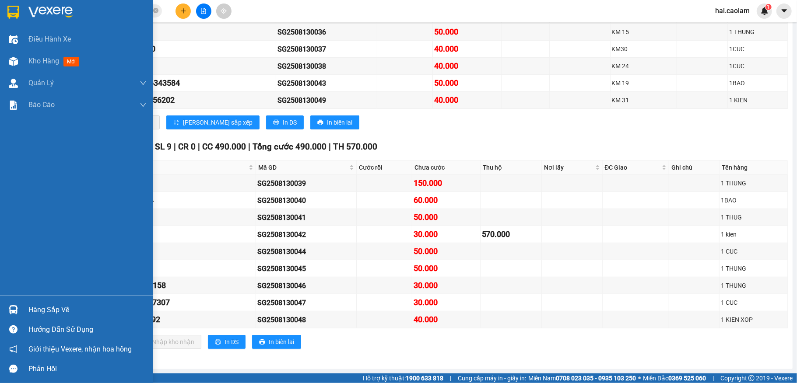
click at [63, 310] on div "Hàng sắp về" at bounding box center [87, 310] width 118 height 13
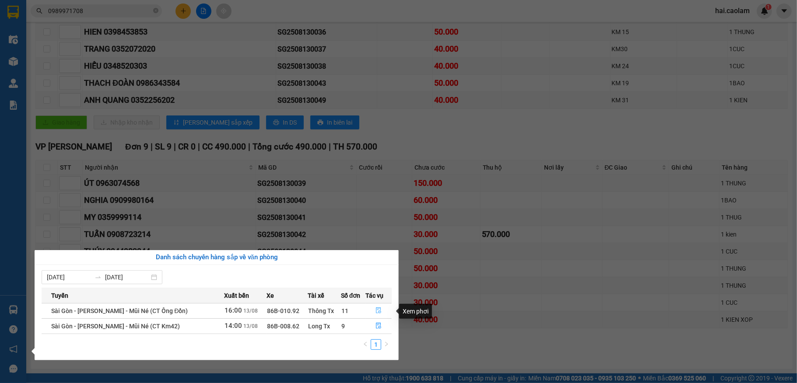
click at [376, 314] on icon "file-done" at bounding box center [378, 311] width 5 height 6
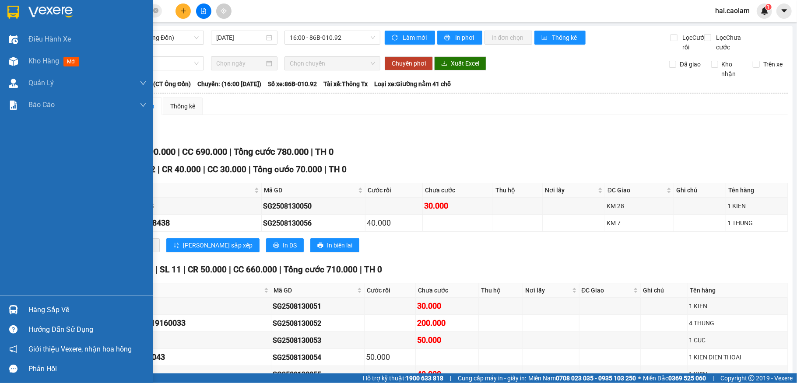
click at [21, 303] on div "Hàng sắp về" at bounding box center [76, 310] width 153 height 20
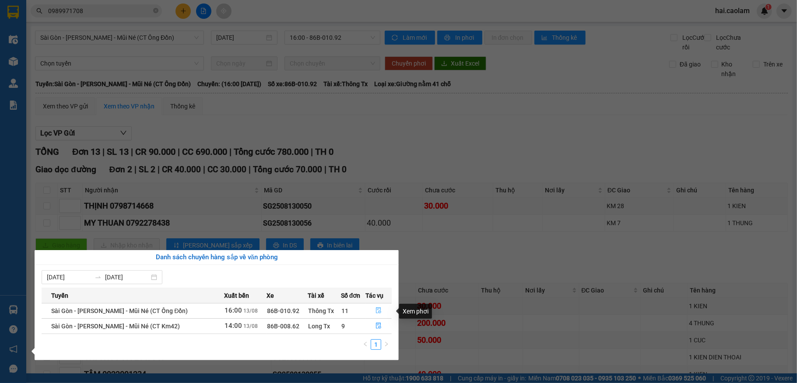
click at [376, 312] on icon "file-done" at bounding box center [379, 311] width 6 height 6
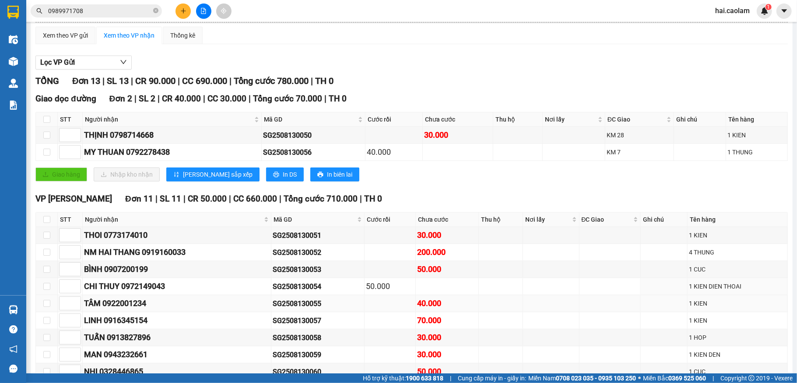
scroll to position [174, 0]
